Goal: Information Seeking & Learning: Learn about a topic

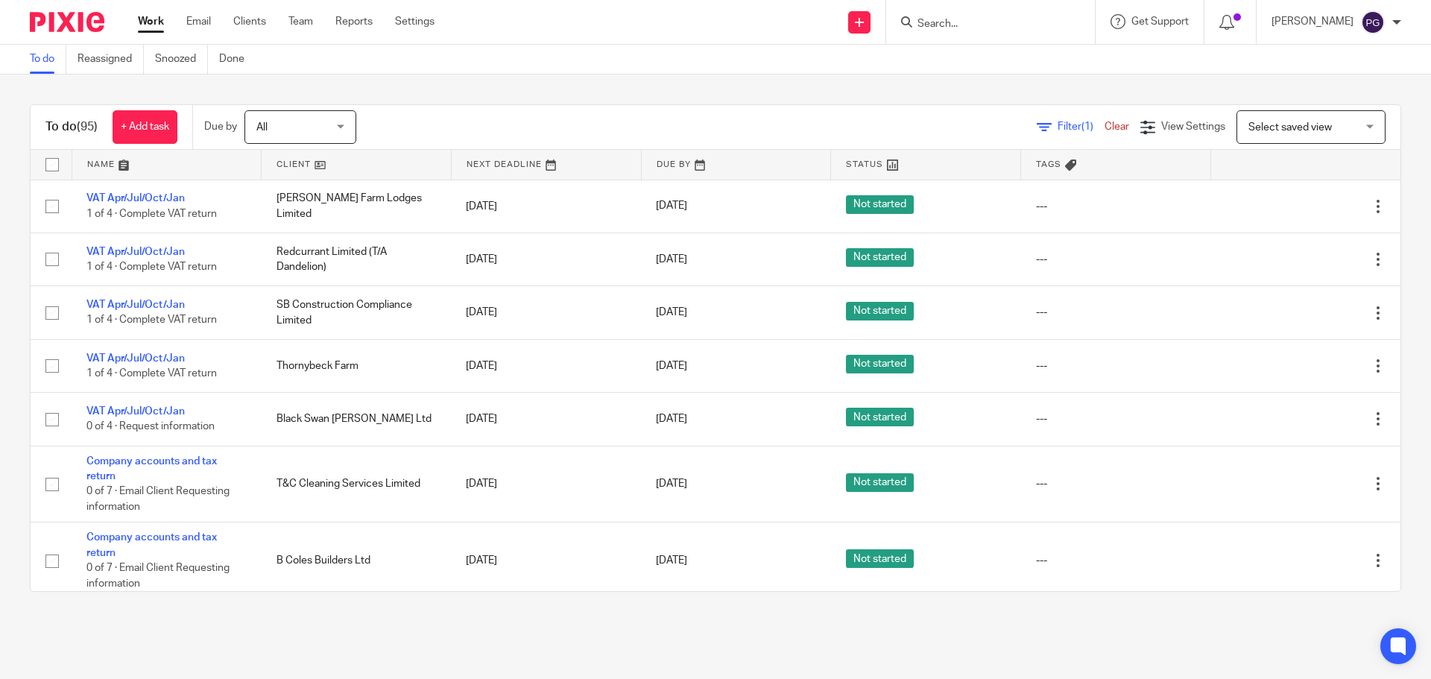
click at [200, 12] on div "Work Email Clients Team Reports Settings Work Email Clients Team Reports Settin…" at bounding box center [290, 22] width 334 height 44
click at [198, 21] on link "Email" at bounding box center [198, 21] width 25 height 15
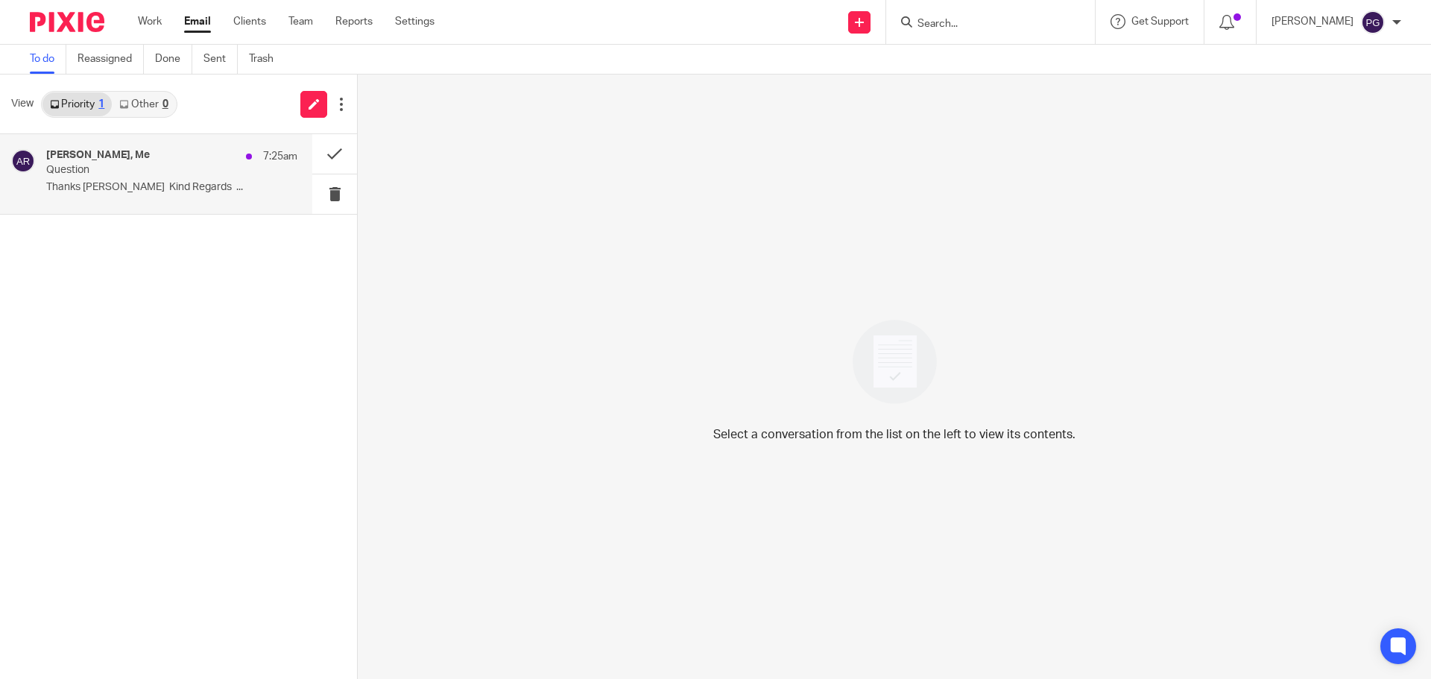
click at [130, 165] on p "Question" at bounding box center [146, 170] width 201 height 13
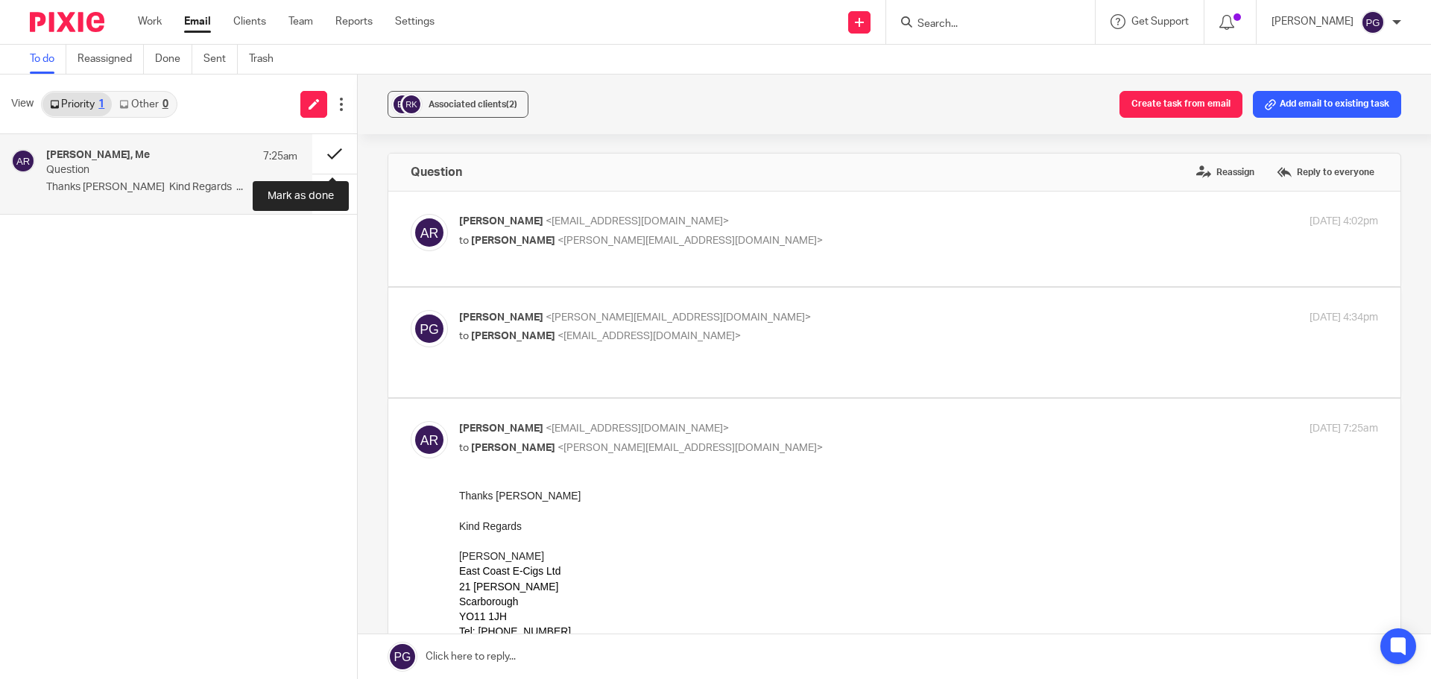
click at [332, 157] on button at bounding box center [334, 154] width 45 height 40
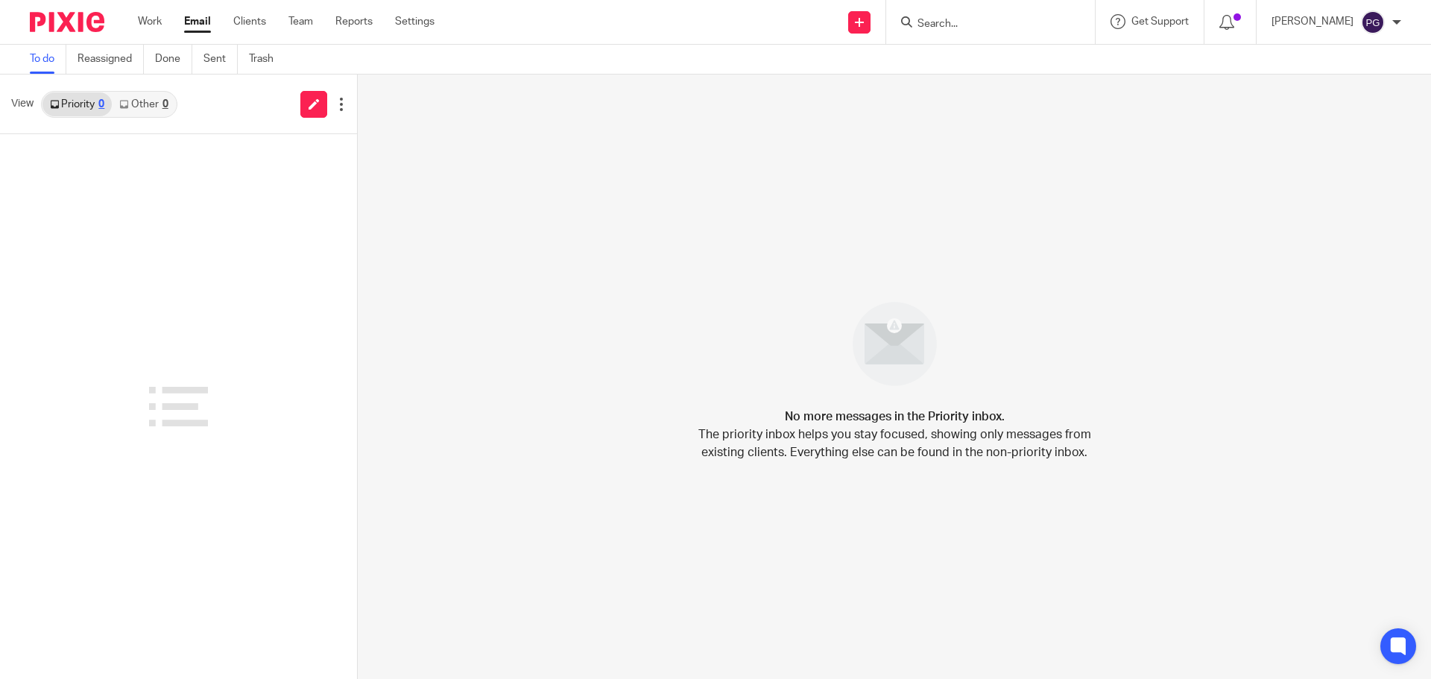
click at [999, 31] on form at bounding box center [995, 22] width 159 height 19
click at [996, 22] on input "Search" at bounding box center [983, 24] width 134 height 13
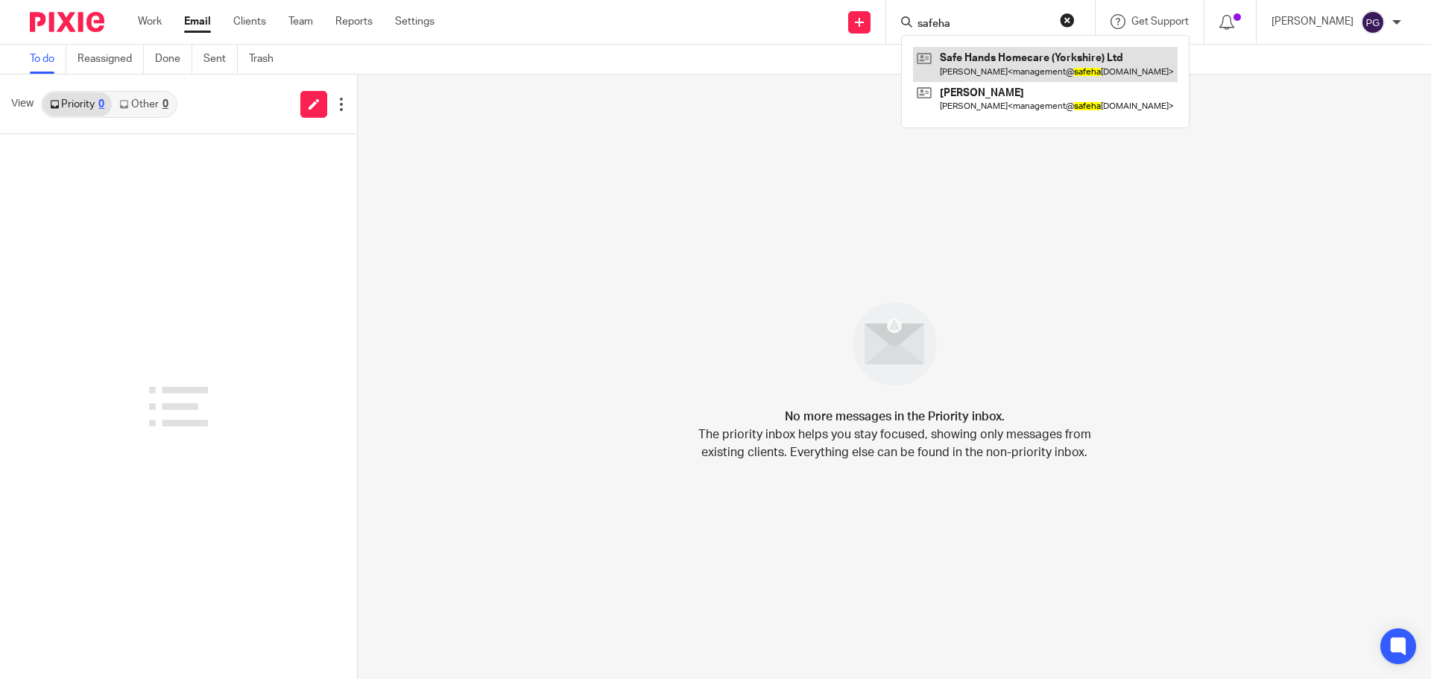
type input "safeha"
click at [988, 56] on link at bounding box center [1045, 64] width 265 height 34
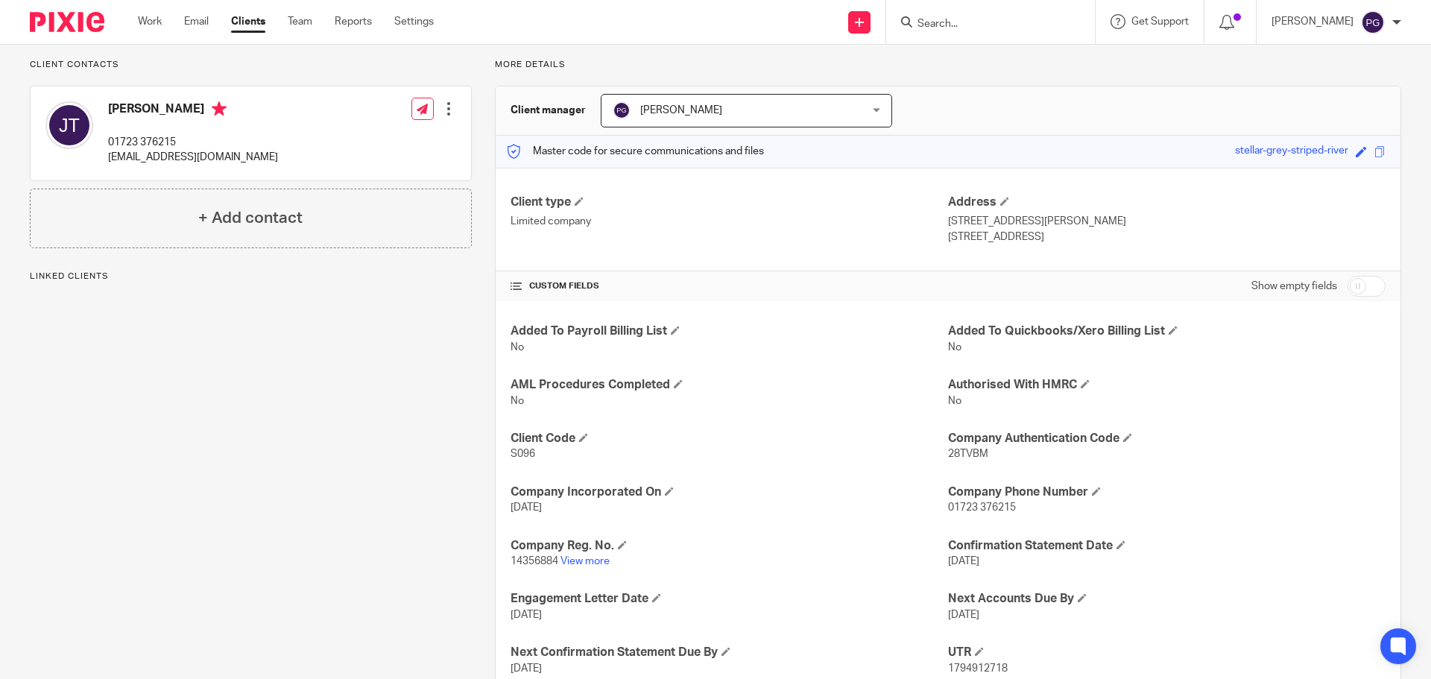
scroll to position [203, 0]
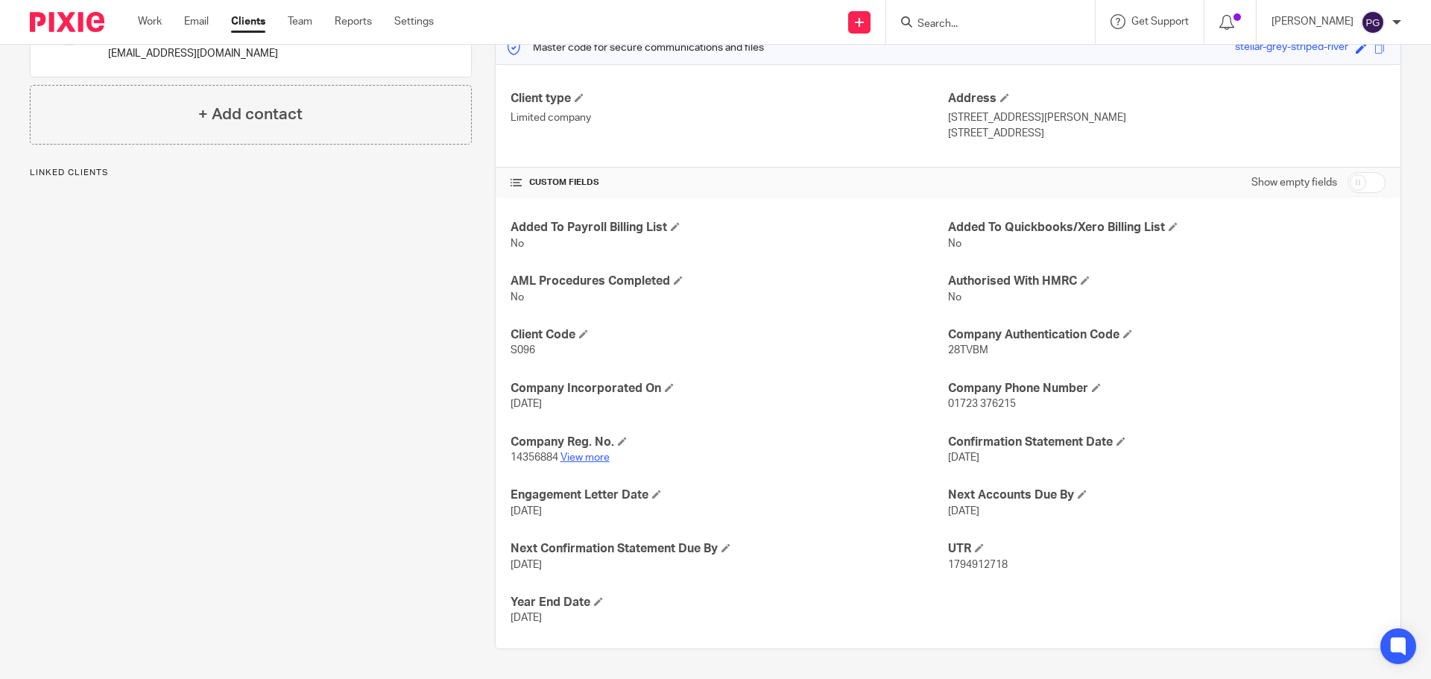
click at [581, 456] on link "View more" at bounding box center [584, 457] width 49 height 10
click at [188, 13] on div "Work Email Clients Team Reports Settings Work Email Clients Team Reports Settin…" at bounding box center [289, 22] width 333 height 44
click at [196, 22] on link "Email" at bounding box center [196, 21] width 25 height 15
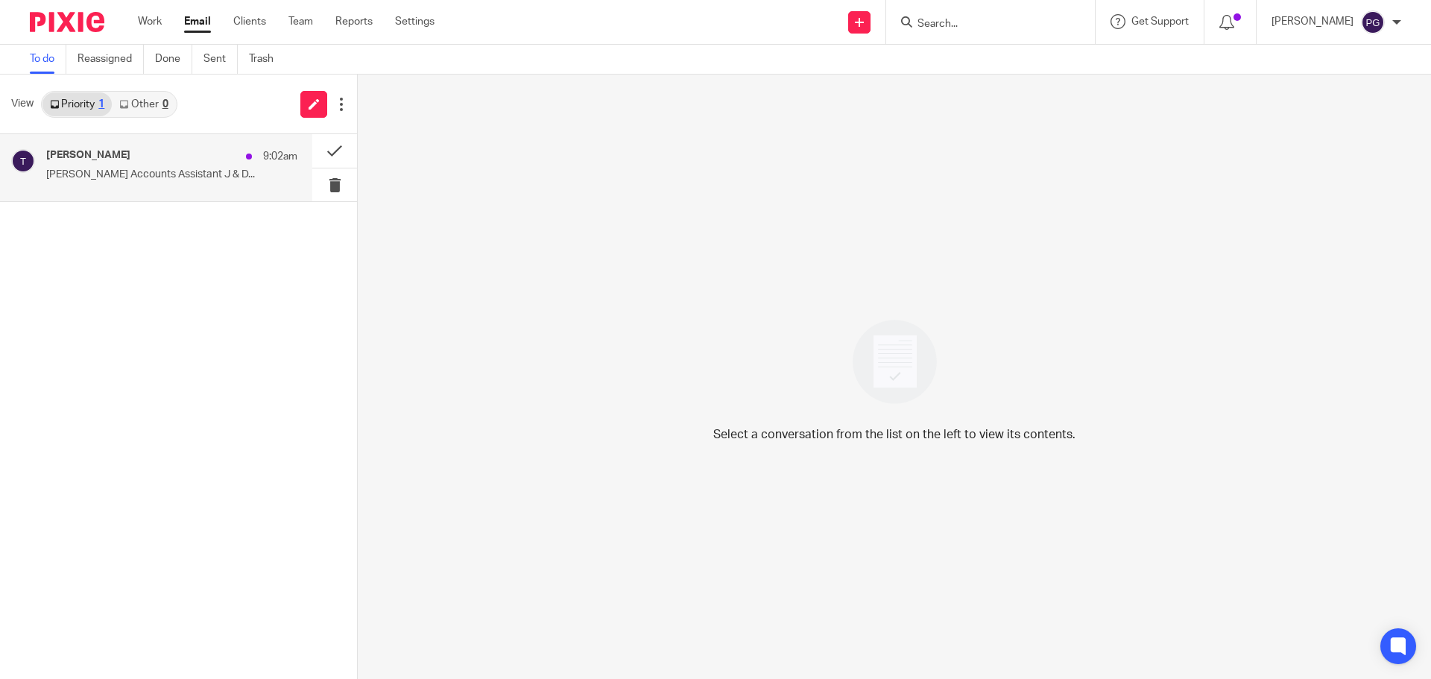
click at [166, 161] on div "Tian 9:02am" at bounding box center [171, 156] width 251 height 15
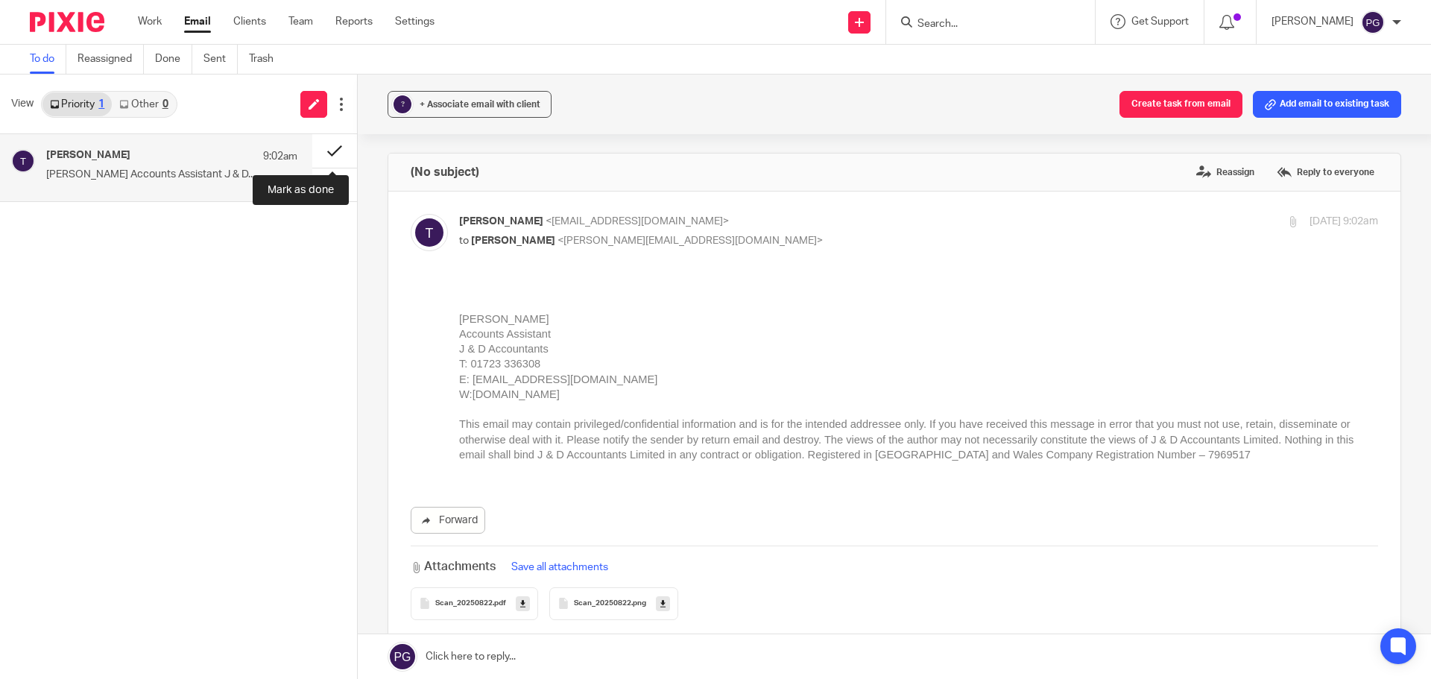
click at [328, 154] on button at bounding box center [334, 151] width 45 height 34
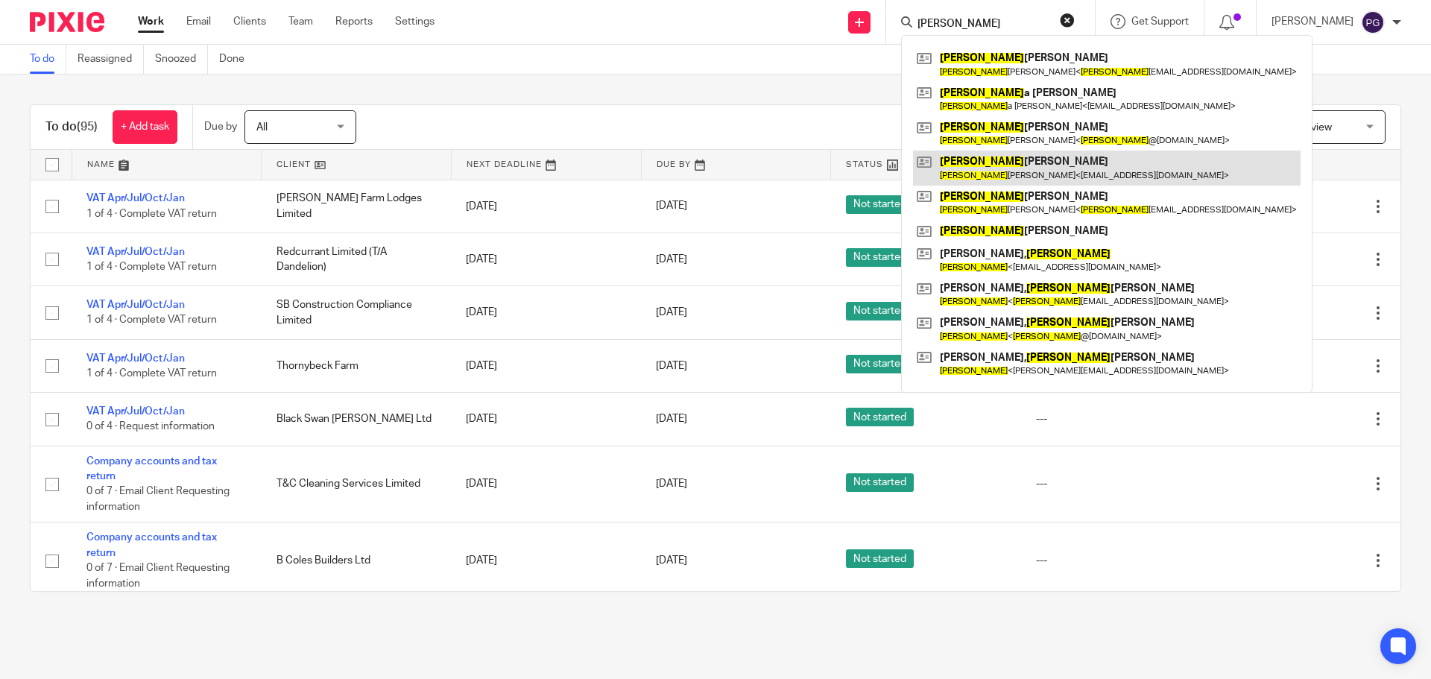
type input "[PERSON_NAME]"
click at [1038, 162] on link at bounding box center [1107, 168] width 388 height 34
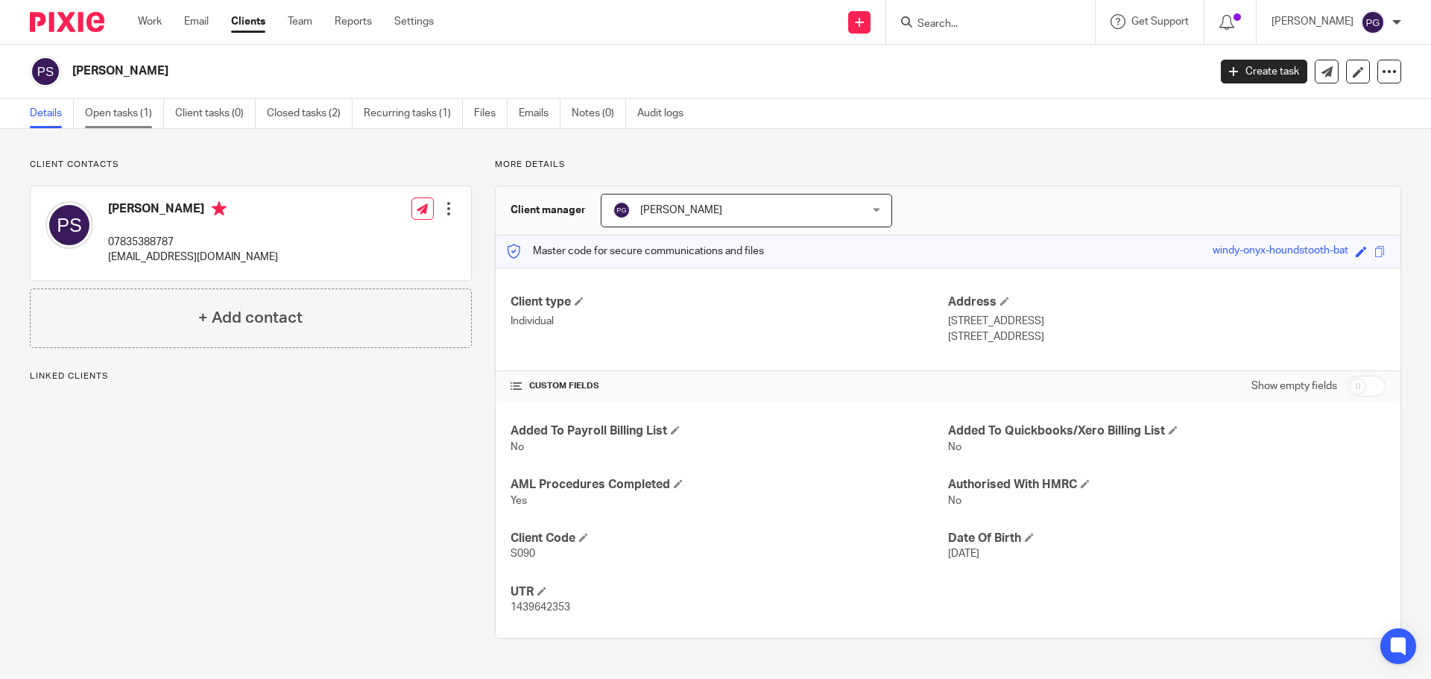
click at [98, 118] on link "Open tasks (1)" at bounding box center [124, 113] width 79 height 29
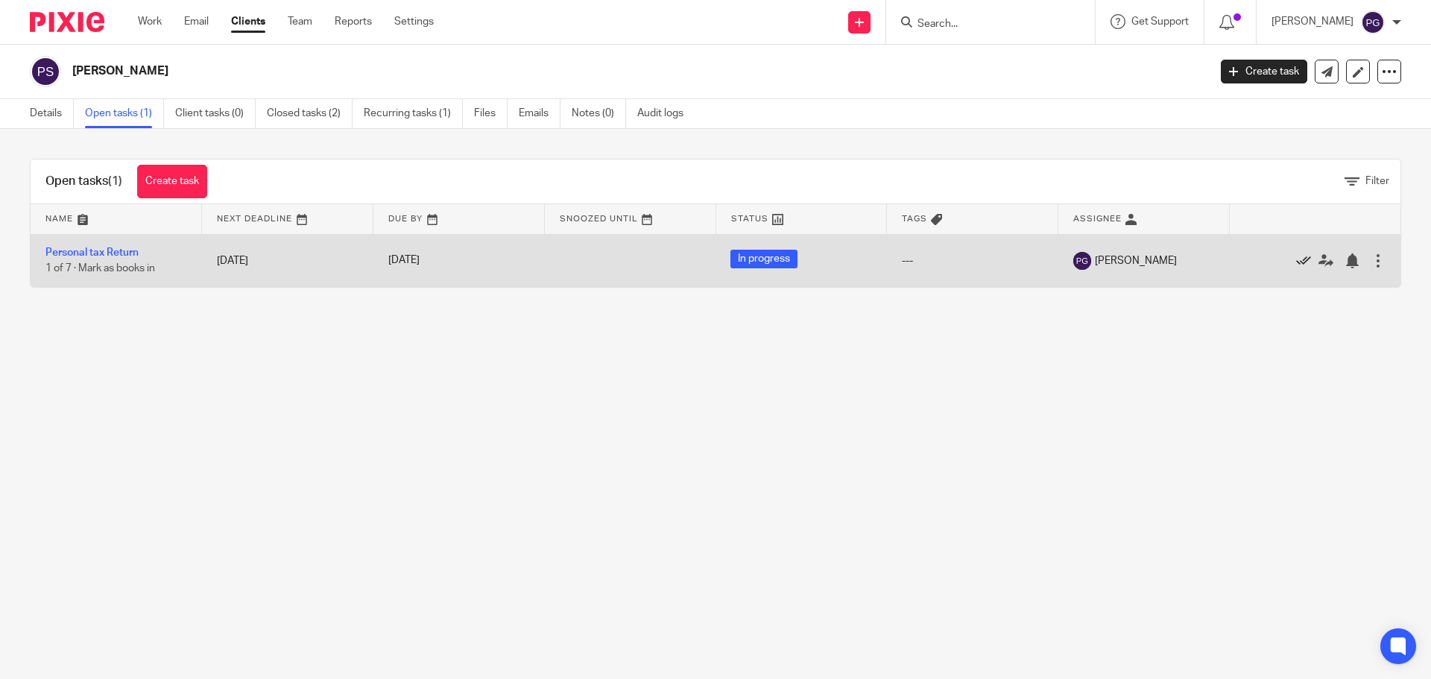
click at [1296, 265] on icon at bounding box center [1303, 260] width 15 height 15
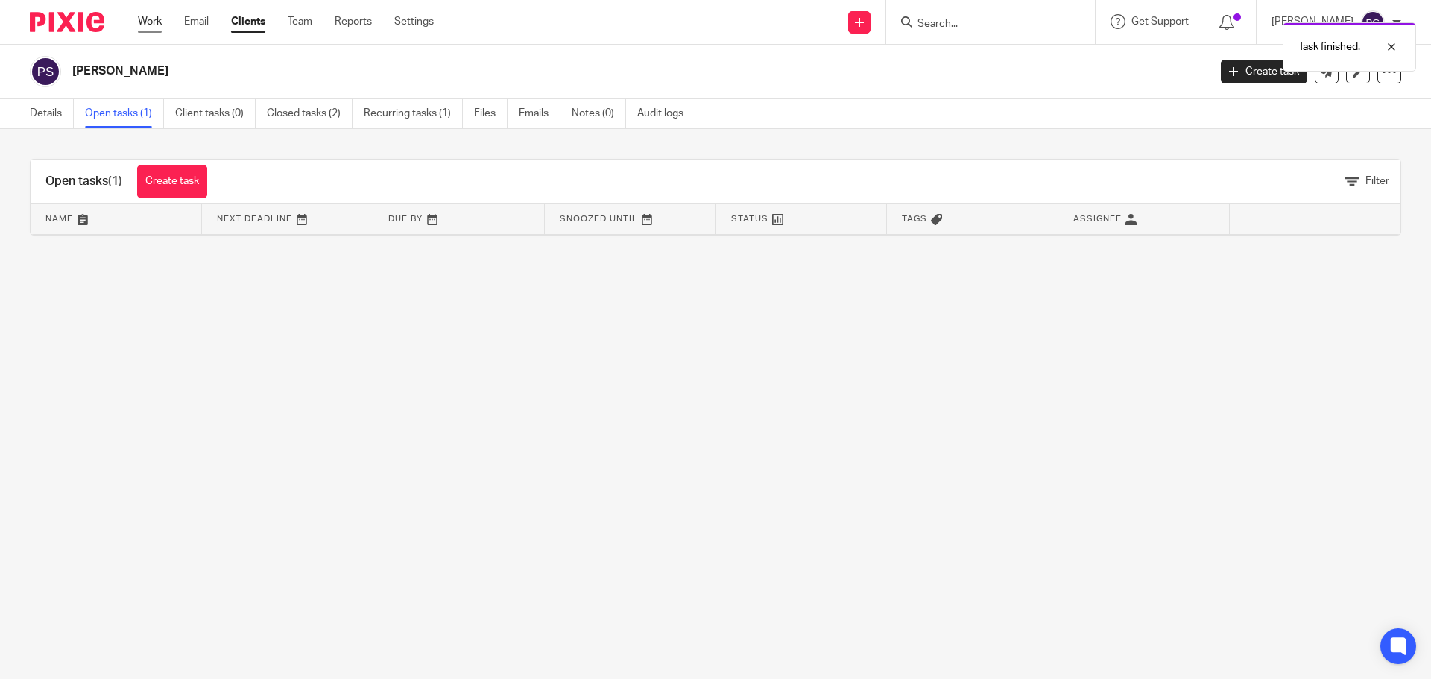
click at [147, 26] on link "Work" at bounding box center [150, 21] width 24 height 15
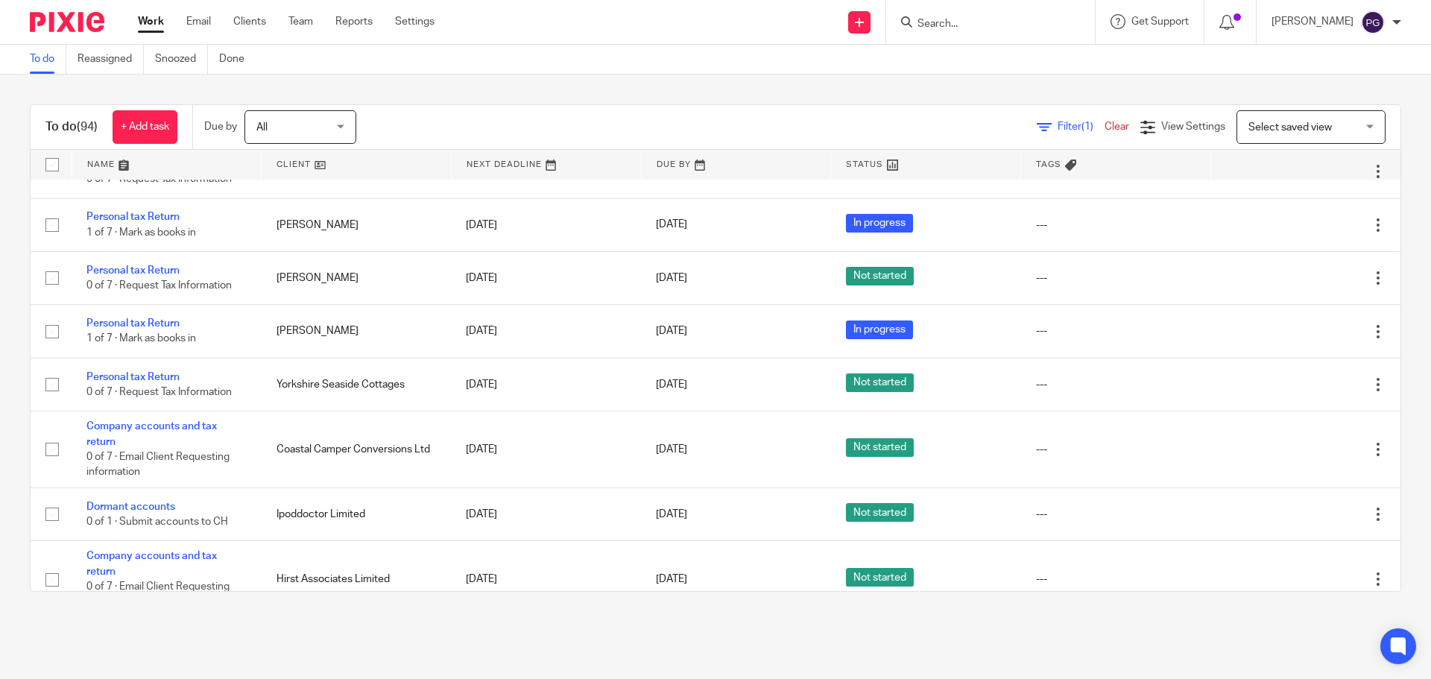
scroll to position [4919, 0]
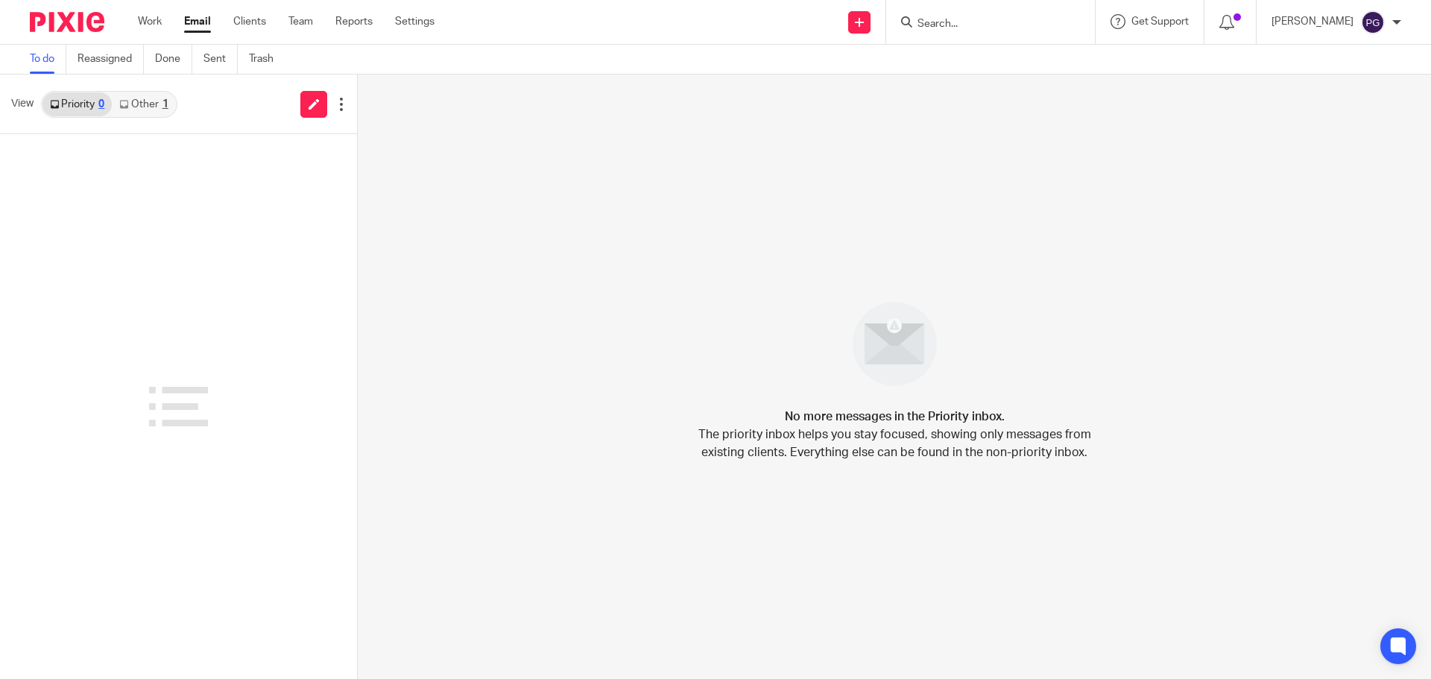
click at [152, 104] on link "Other 1" at bounding box center [143, 104] width 63 height 24
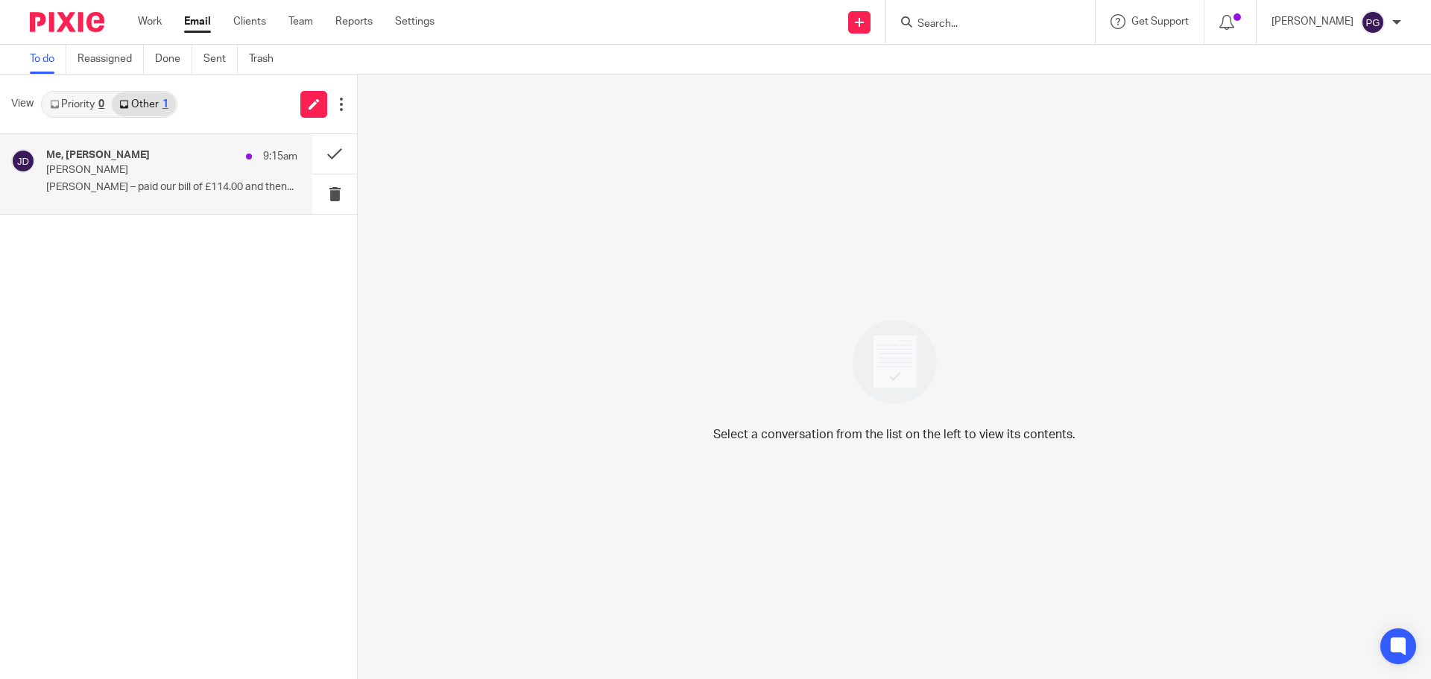
click at [165, 165] on p "[PERSON_NAME]" at bounding box center [146, 170] width 201 height 13
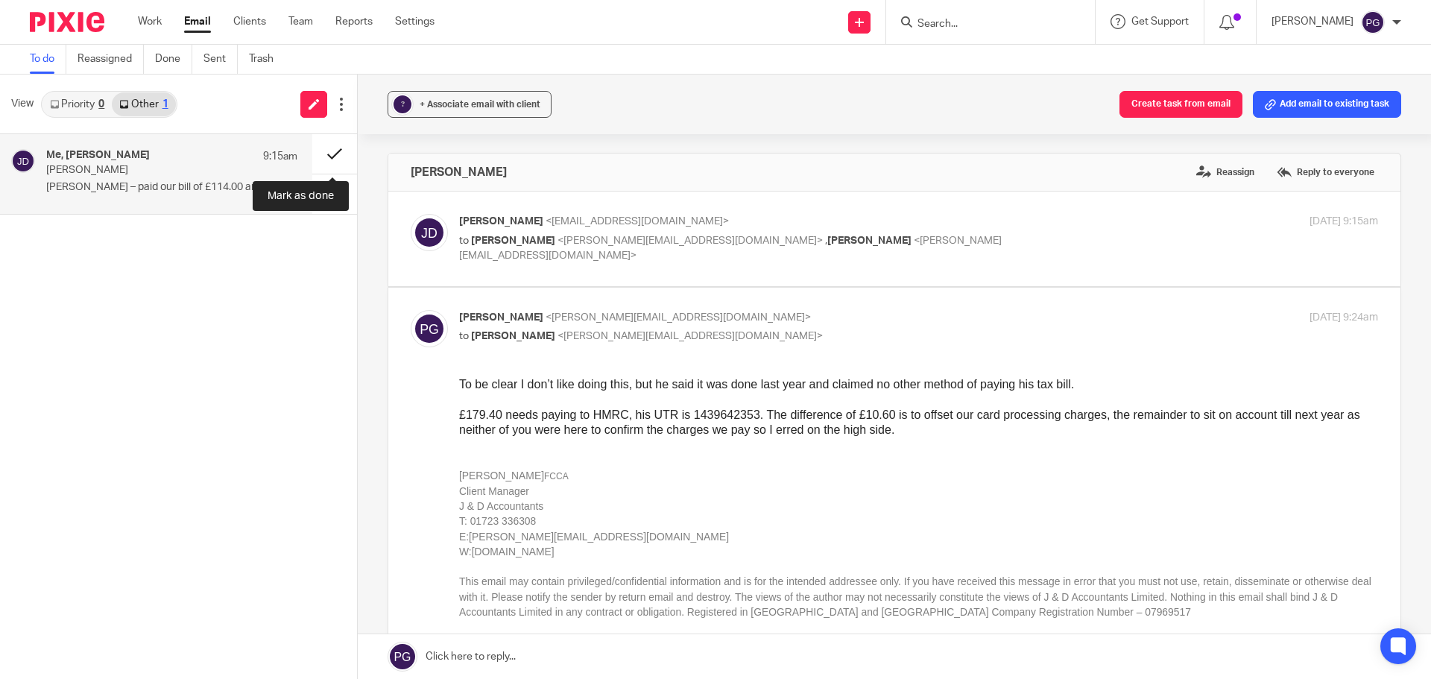
click at [325, 149] on button at bounding box center [334, 154] width 45 height 40
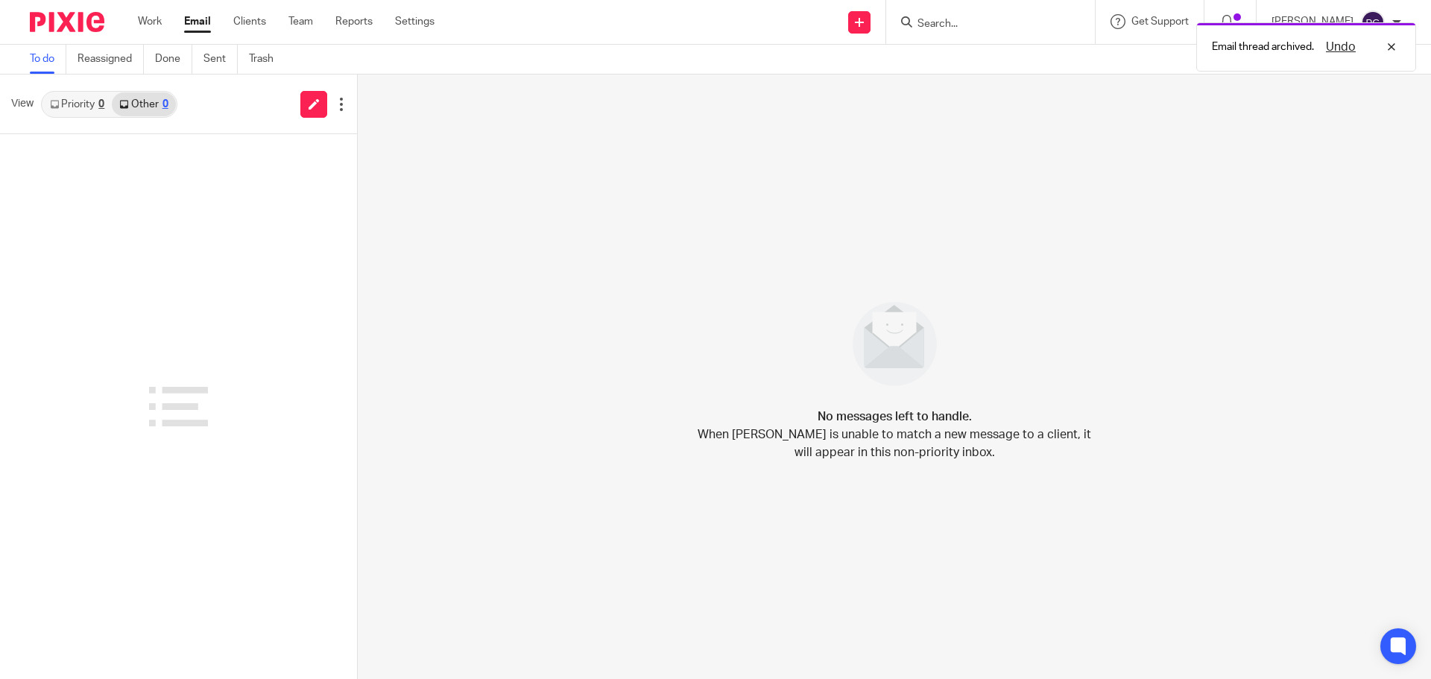
click at [128, 22] on div "Work Email Clients Team Reports Settings Work Email Clients Team Reports Settin…" at bounding box center [290, 22] width 334 height 44
click at [140, 22] on link "Work" at bounding box center [150, 21] width 24 height 15
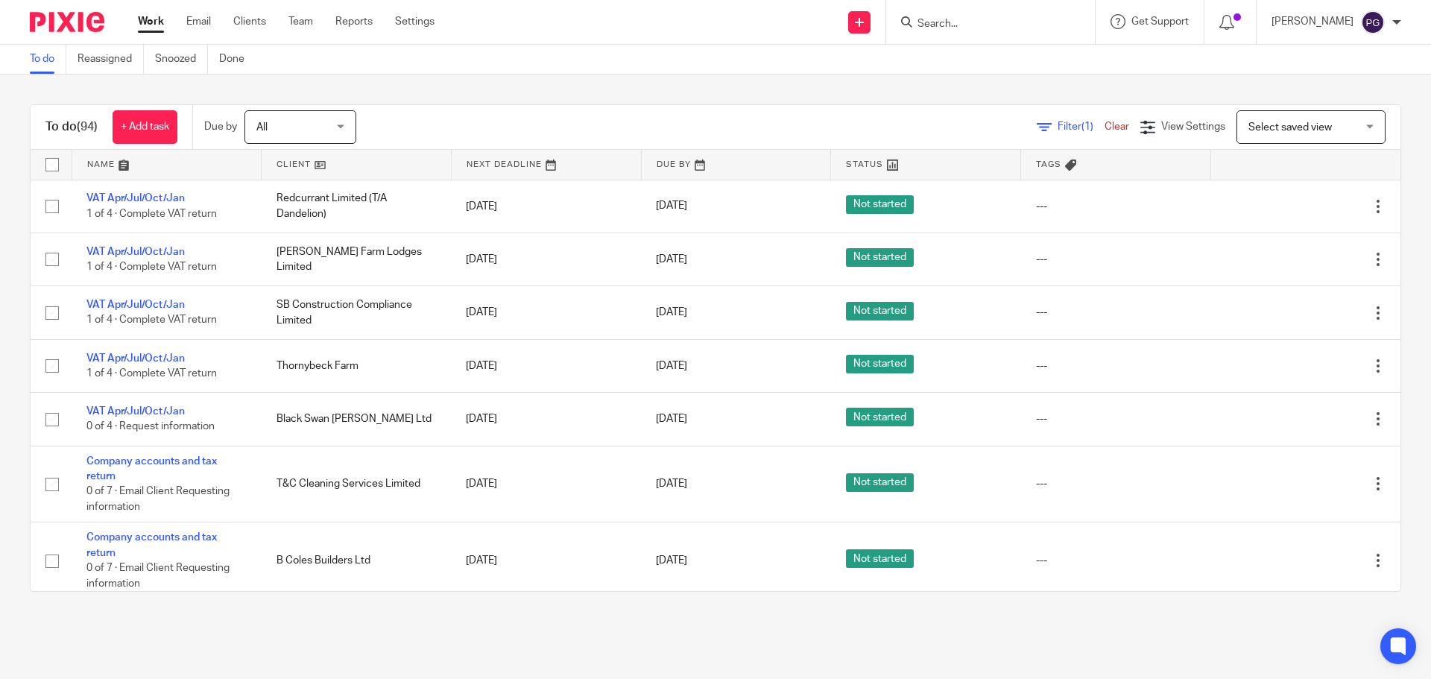
click at [1008, 138] on div "Filter (1) Clear View Settings View Settings (1) Filters Clear Save Manage save…" at bounding box center [891, 127] width 1018 height 34
click at [1040, 120] on div "Filter (1) Clear" at bounding box center [1089, 127] width 104 height 16
click at [1037, 126] on link "Filter (1)" at bounding box center [1071, 126] width 68 height 10
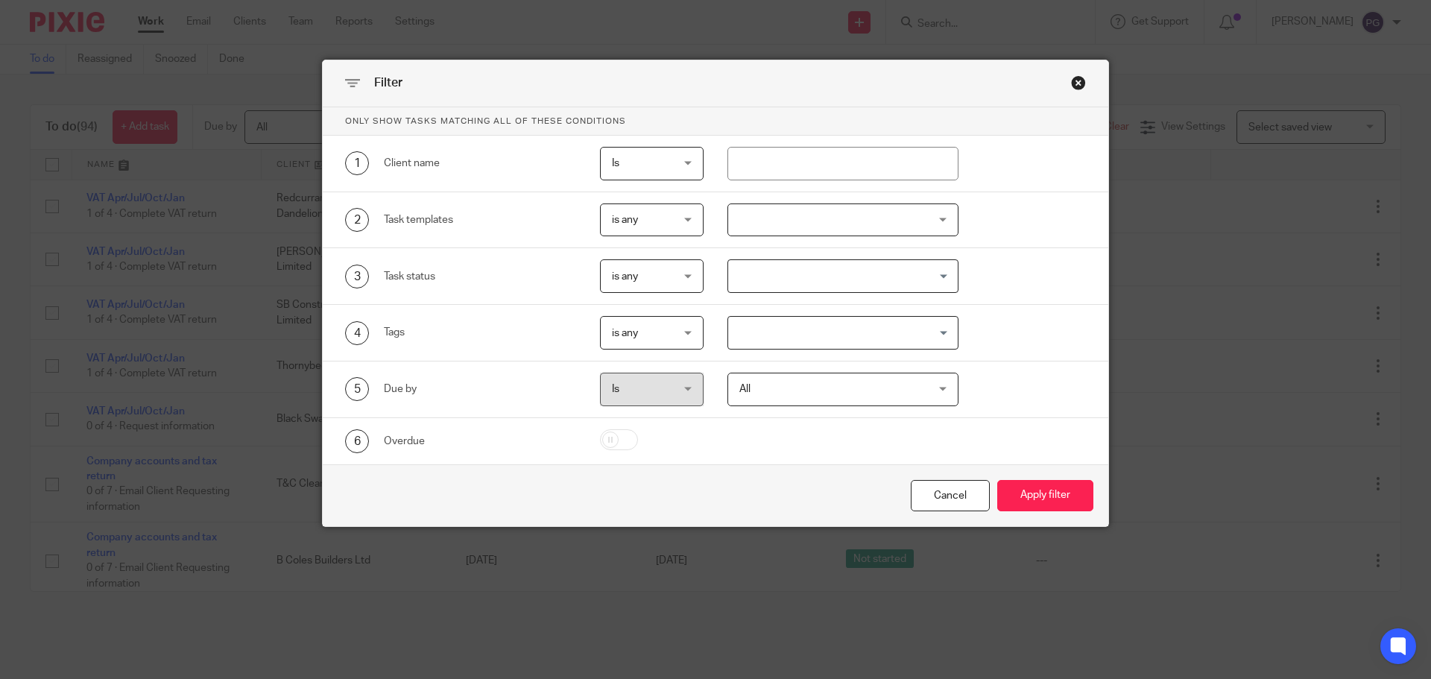
click at [814, 231] on div at bounding box center [843, 220] width 232 height 34
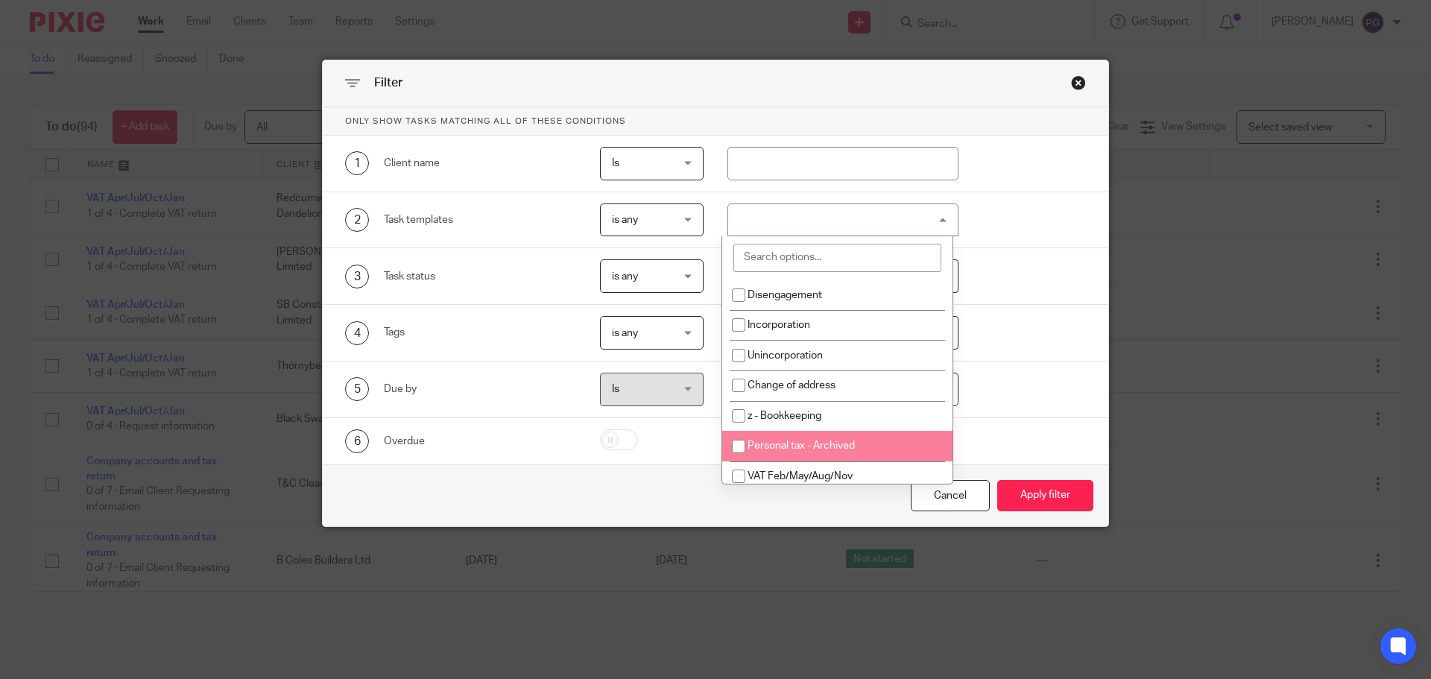
click at [808, 452] on li "Personal tax - Archived" at bounding box center [837, 446] width 230 height 31
click at [827, 449] on span "Personal tax - Archived" at bounding box center [801, 445] width 107 height 10
checkbox input "false"
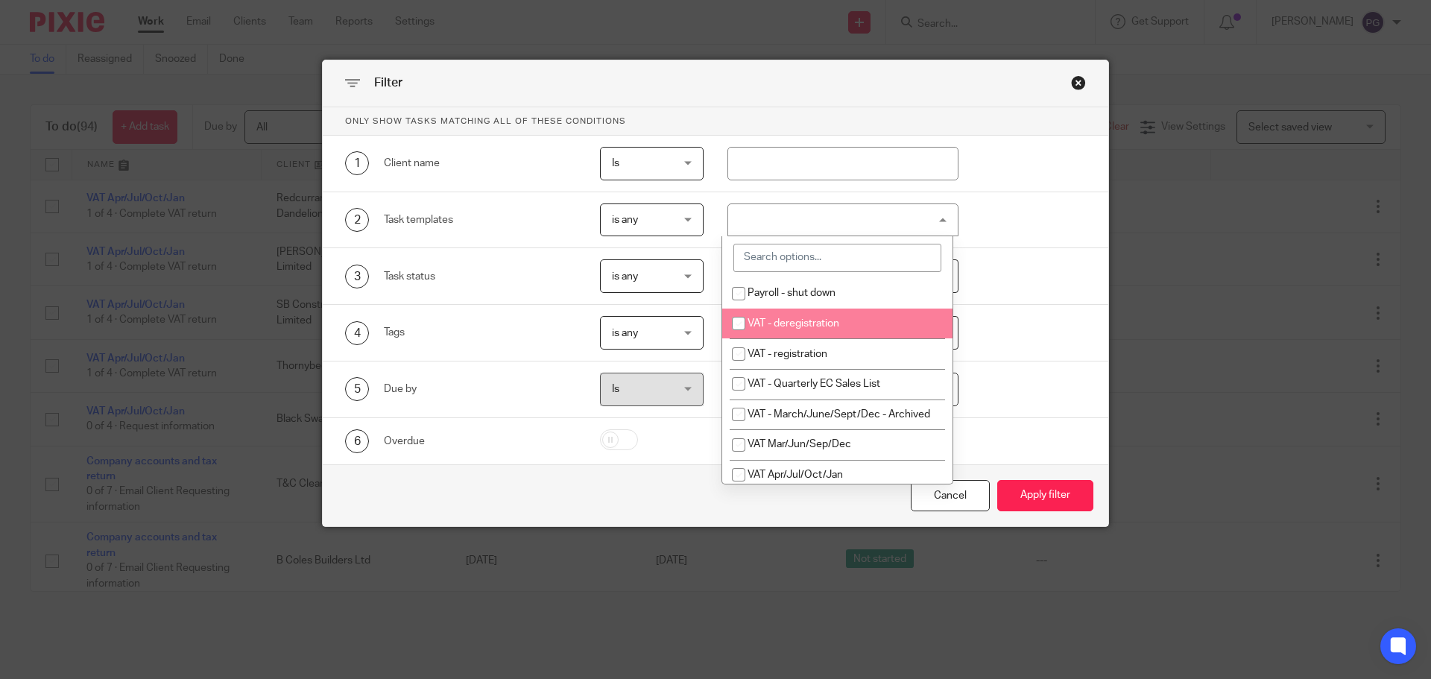
scroll to position [522, 0]
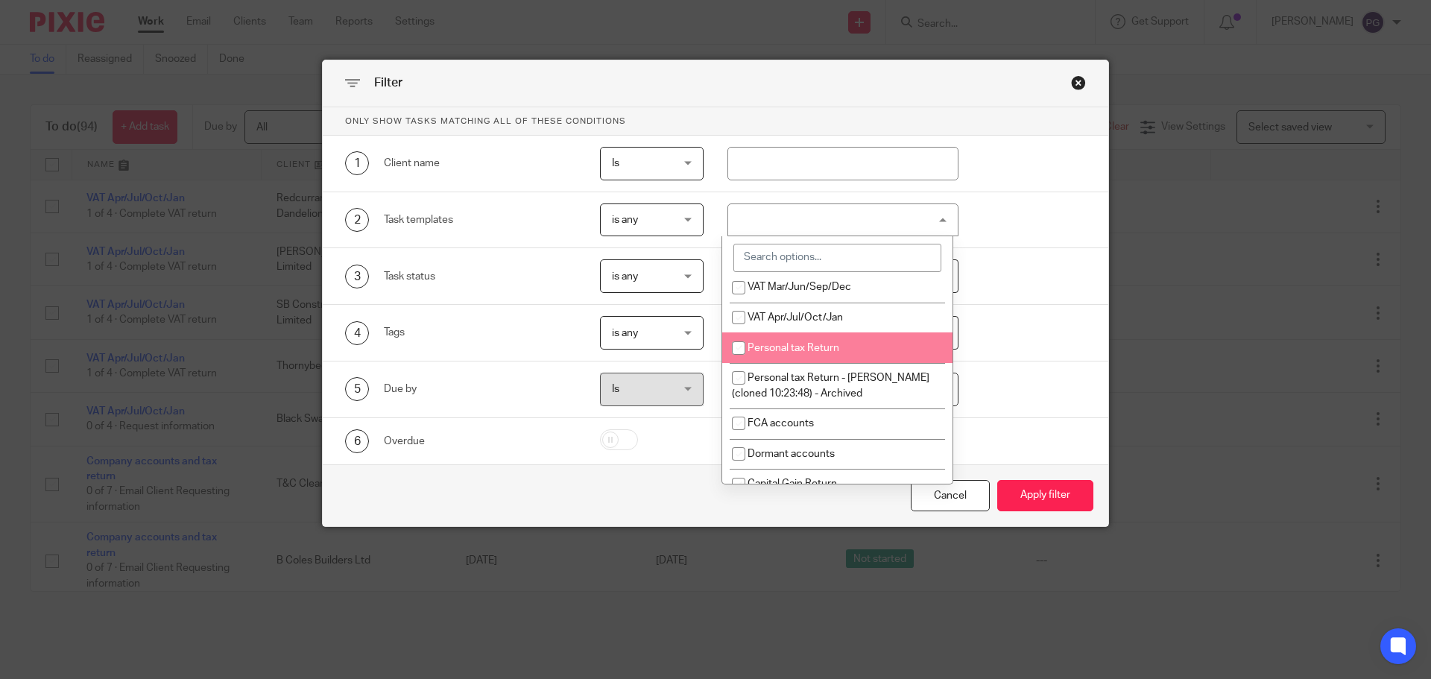
click at [827, 342] on li "Personal tax Return" at bounding box center [837, 347] width 230 height 31
checkbox input "true"
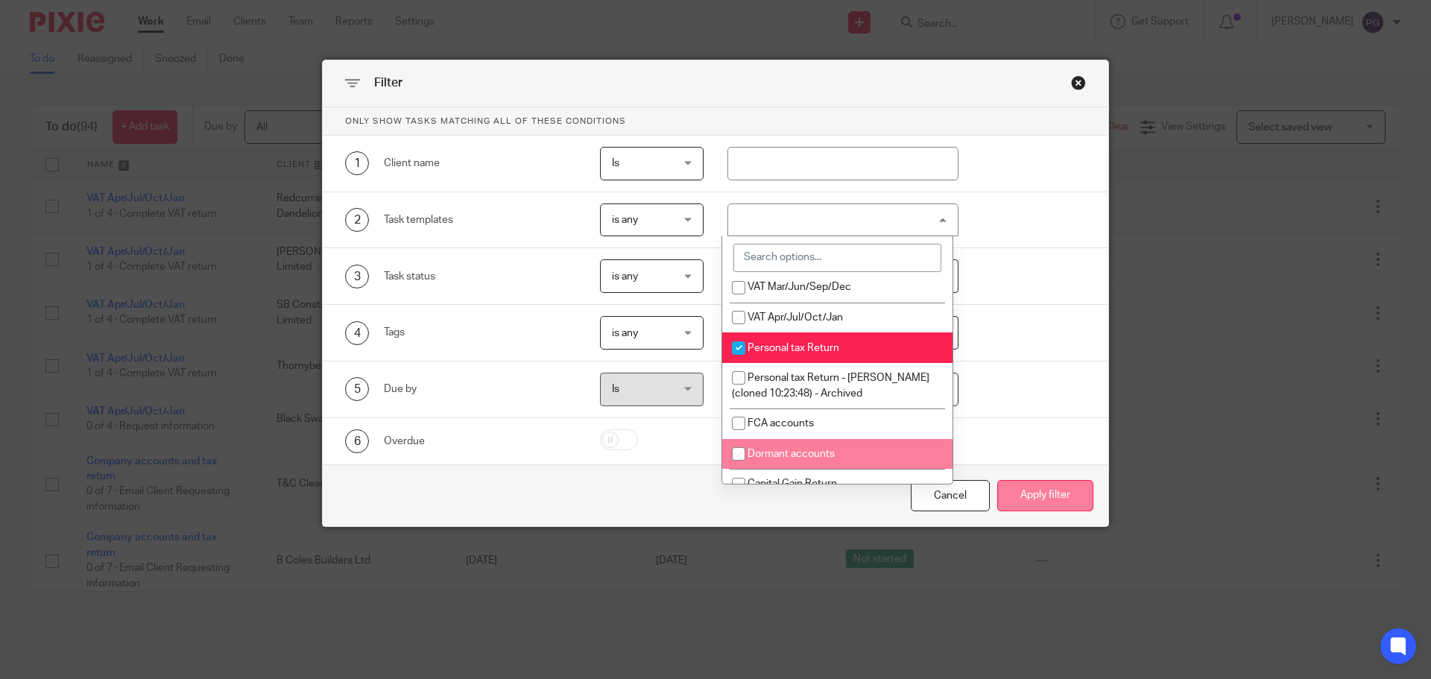
click at [1040, 500] on button "Apply filter" at bounding box center [1045, 496] width 96 height 32
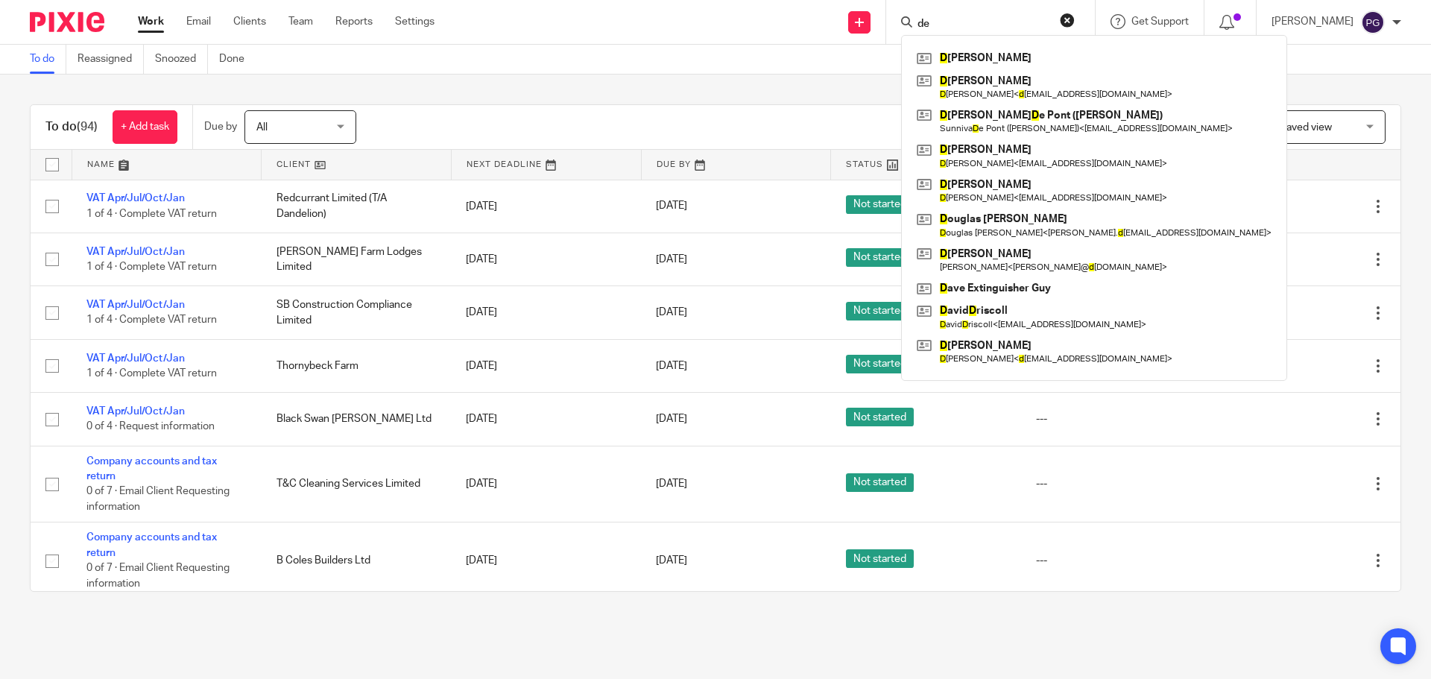
type input "d"
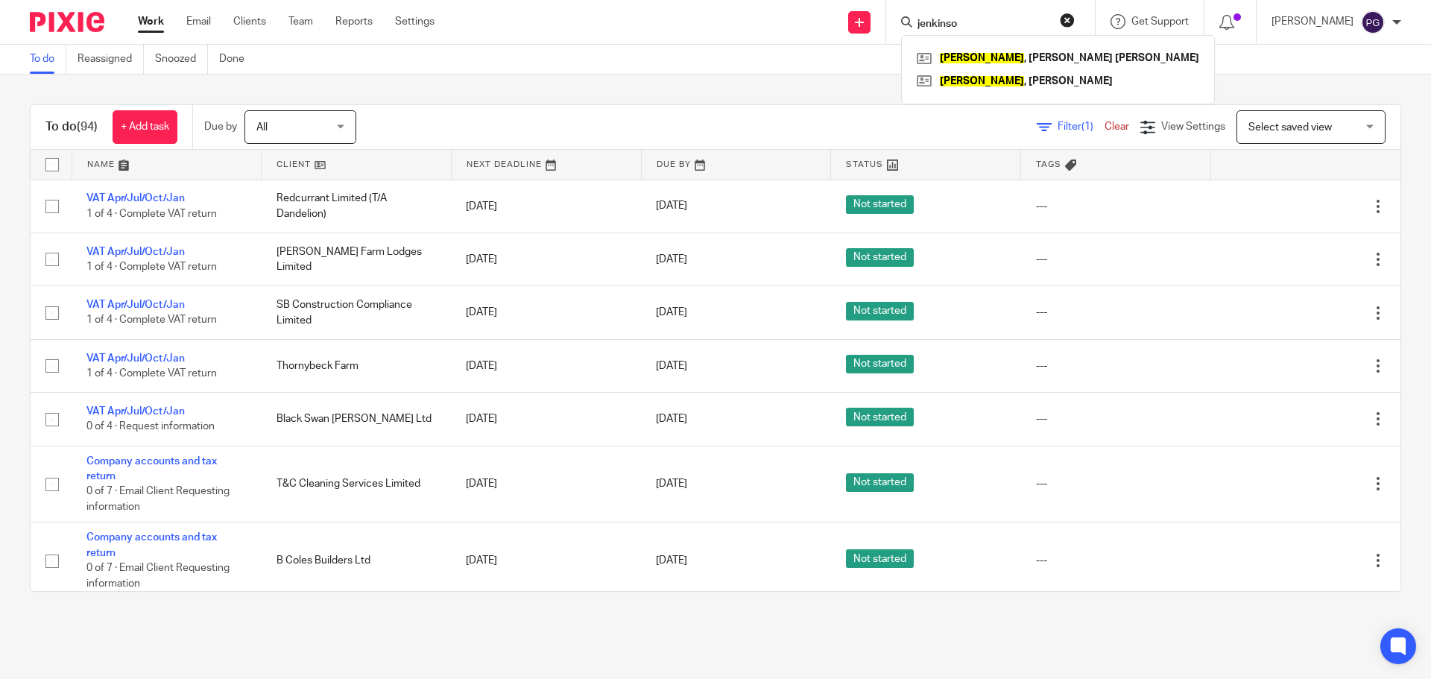
type input "jenkinson"
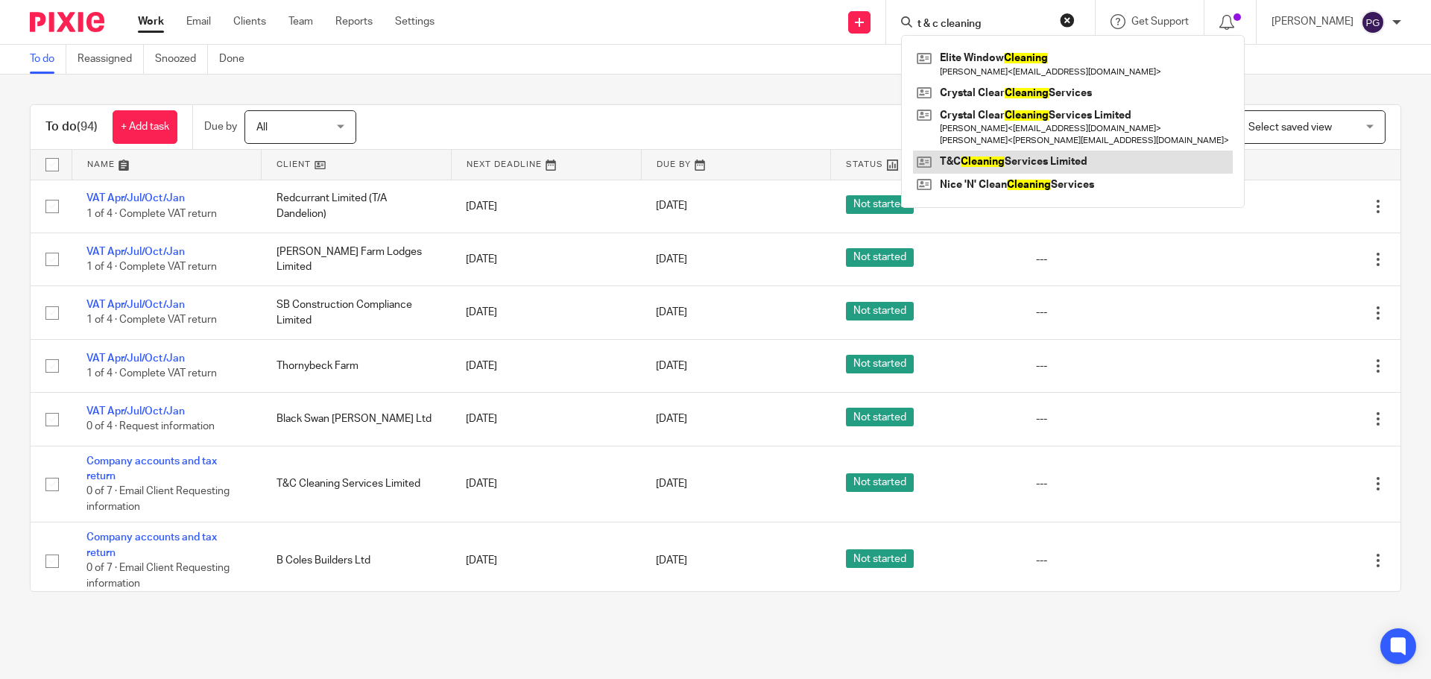
type input "t & c cleaning"
click at [1003, 159] on link at bounding box center [1073, 162] width 320 height 22
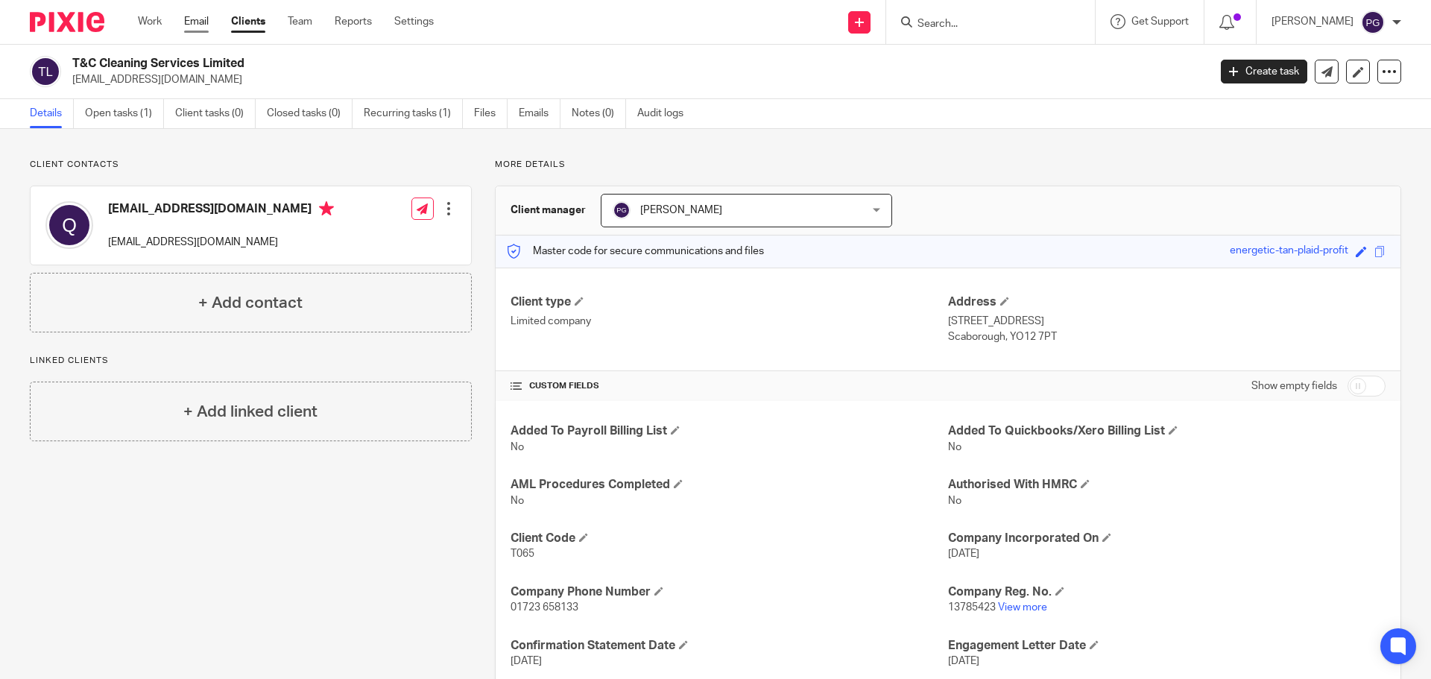
click at [195, 24] on link "Email" at bounding box center [196, 21] width 25 height 15
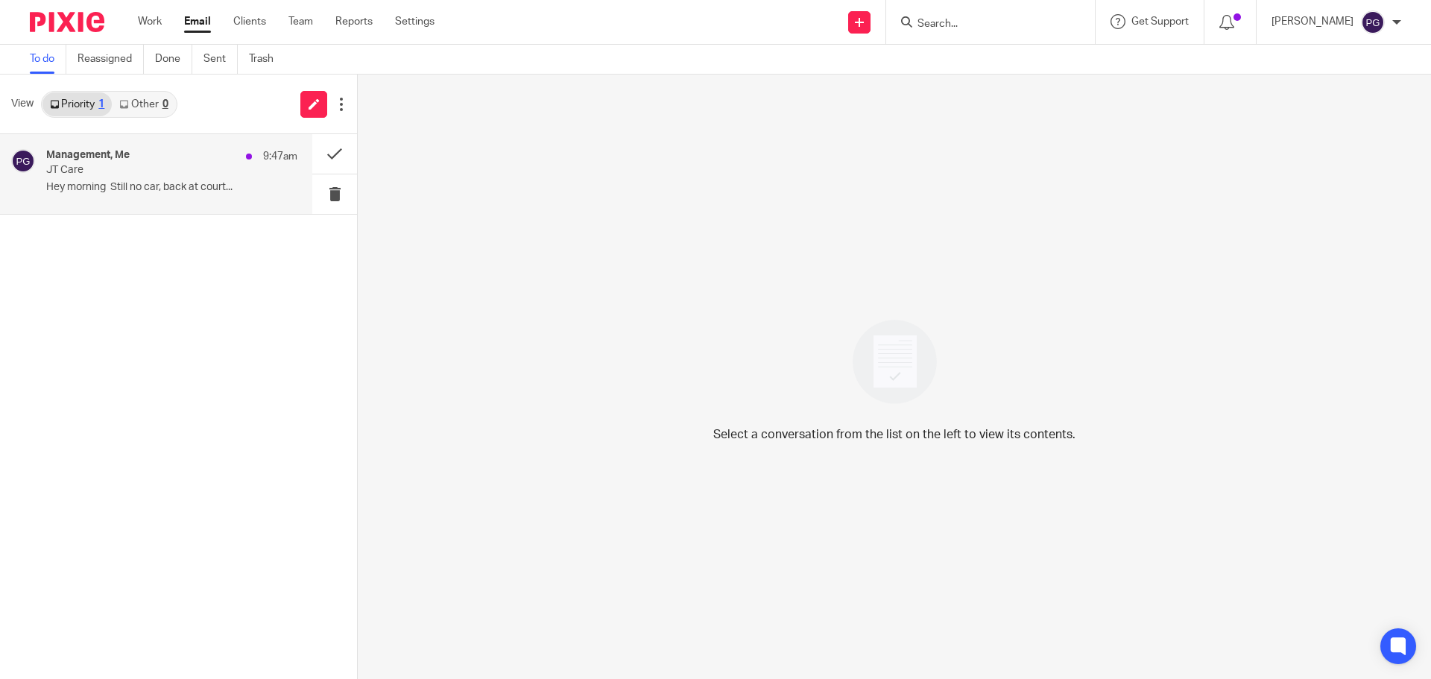
click at [169, 200] on div "Management, Me 9:47am JT Care Hey morning Still no car, back at court..." at bounding box center [156, 174] width 312 height 80
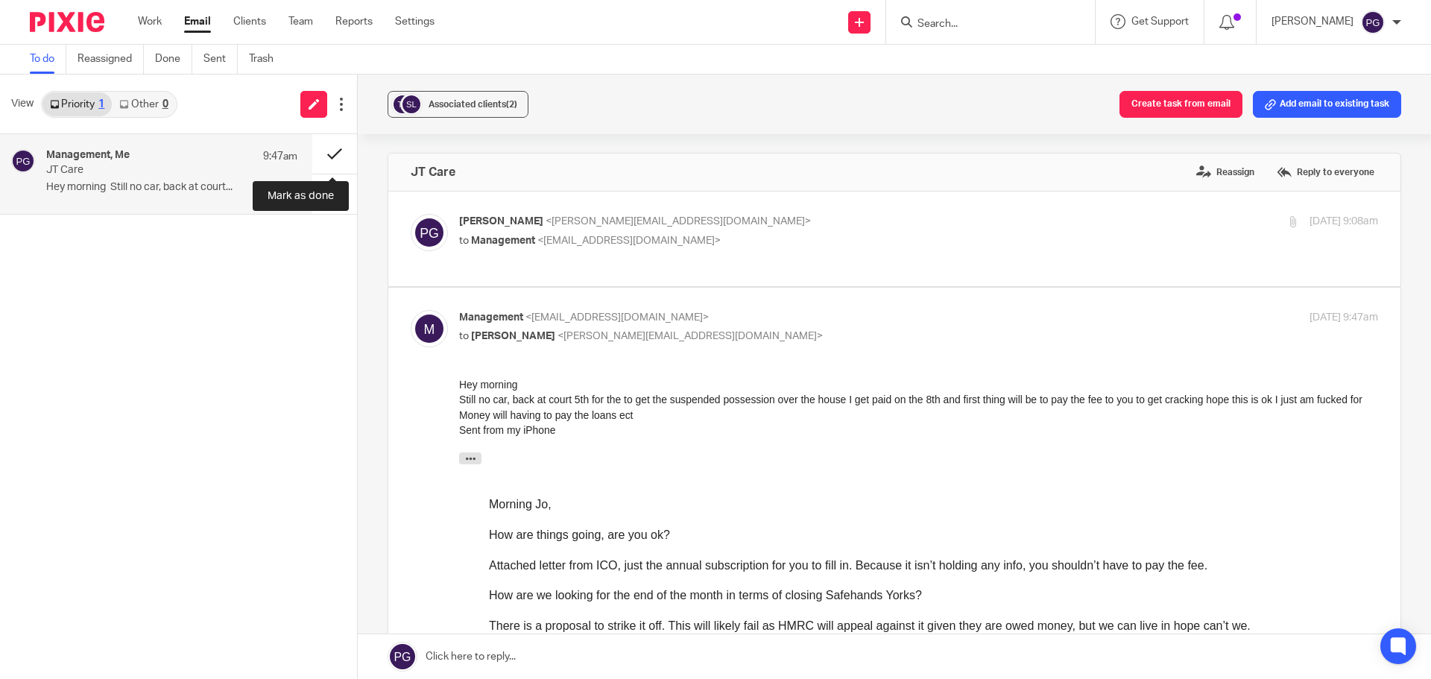
click at [335, 144] on button at bounding box center [334, 154] width 45 height 40
